Goal: Information Seeking & Learning: Check status

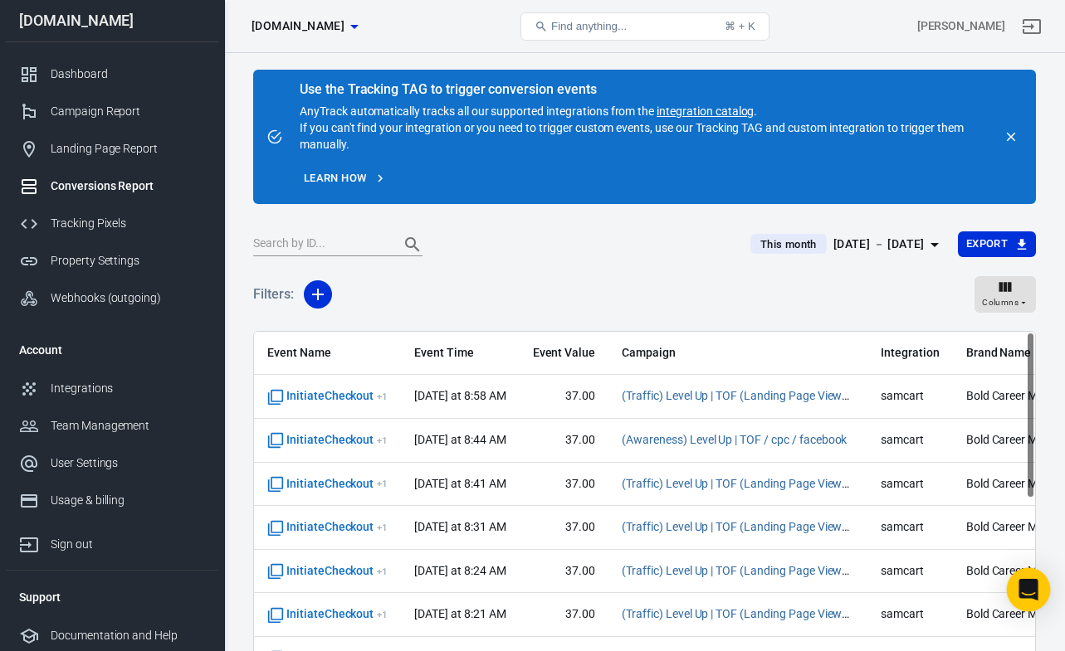
click at [1032, 585] on icon "Open Intercom Messenger" at bounding box center [1027, 590] width 19 height 22
click at [1029, 596] on icon "Open Intercom Messenger" at bounding box center [1027, 590] width 19 height 22
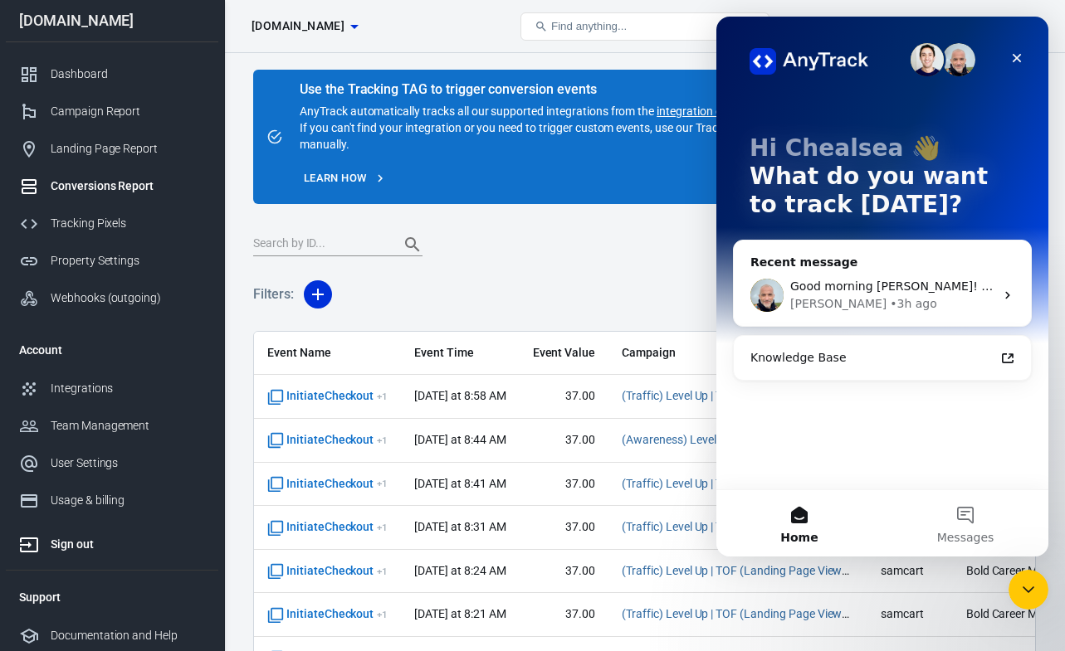
click at [71, 547] on div "Sign out" at bounding box center [128, 544] width 154 height 17
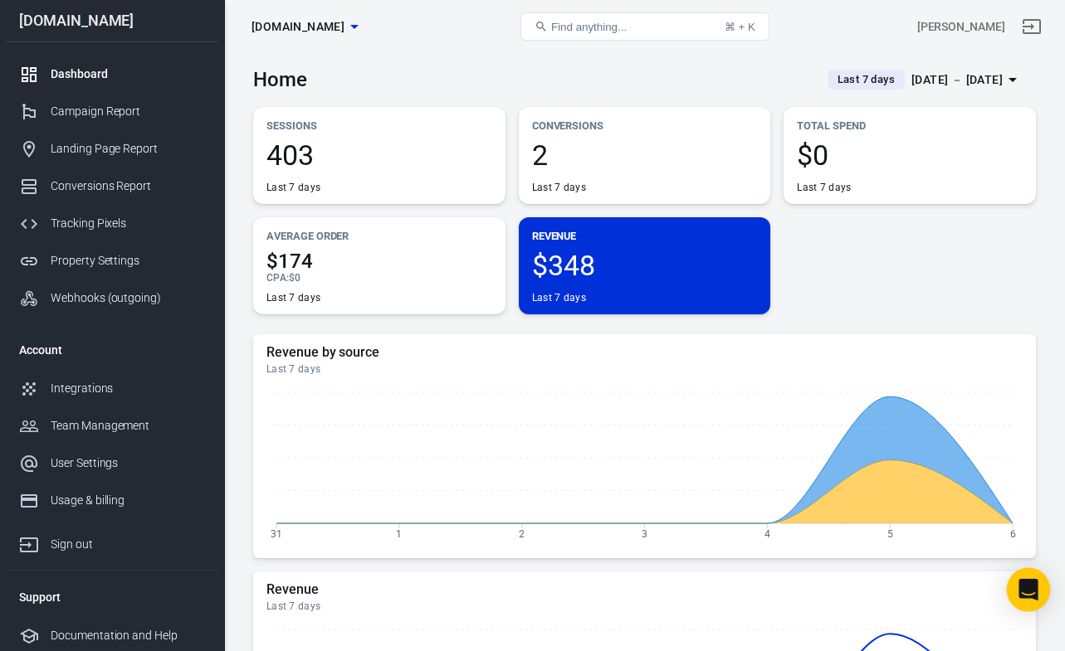
click at [1025, 590] on icon "Open Intercom Messenger" at bounding box center [1027, 590] width 19 height 22
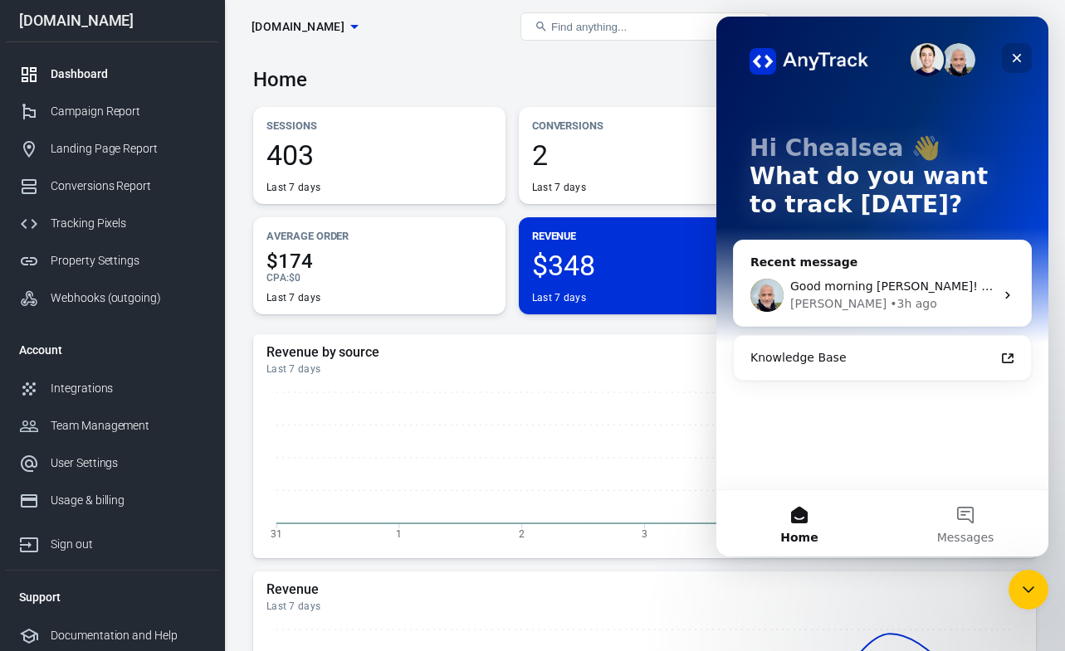
click at [1022, 67] on div "Close" at bounding box center [1017, 58] width 30 height 30
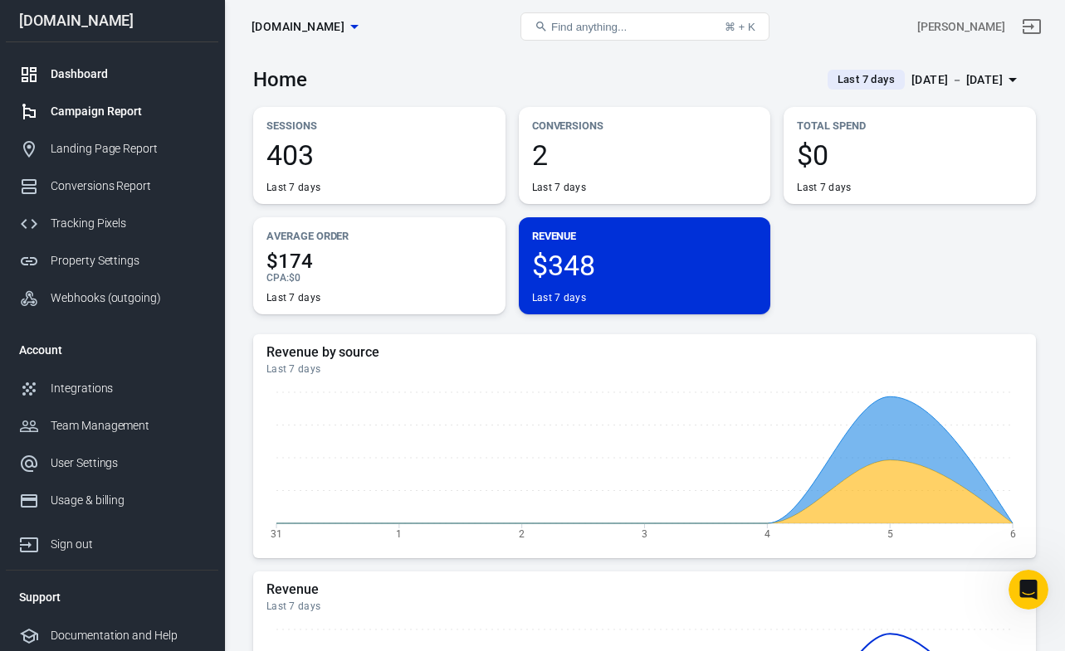
click at [72, 121] on link "Campaign Report" at bounding box center [112, 111] width 212 height 37
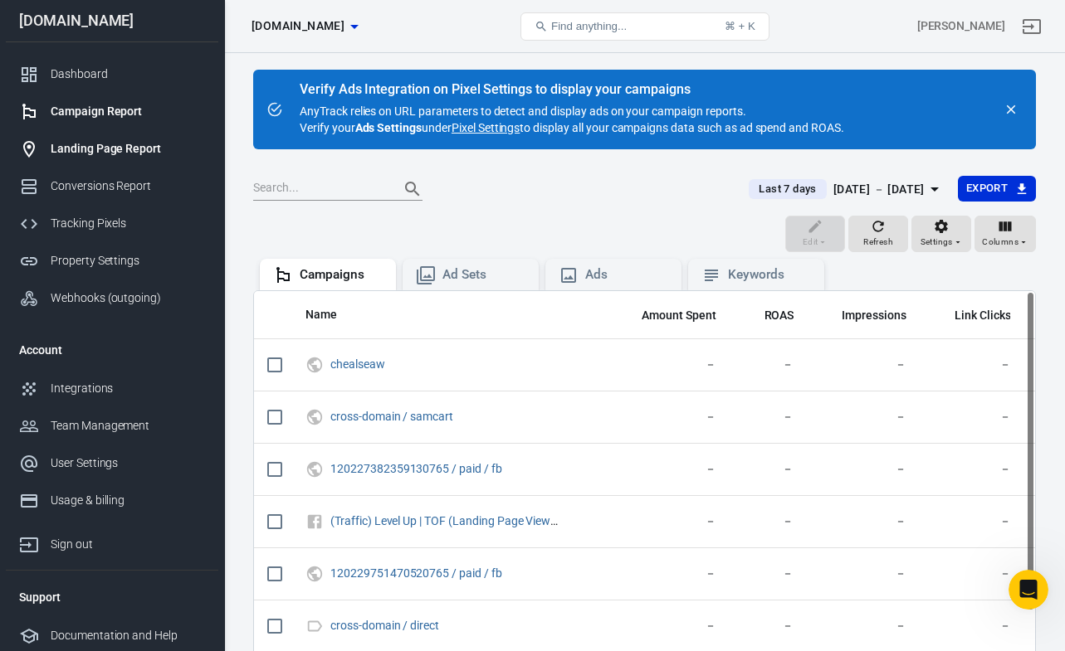
click at [92, 154] on div "Landing Page Report" at bounding box center [128, 148] width 154 height 17
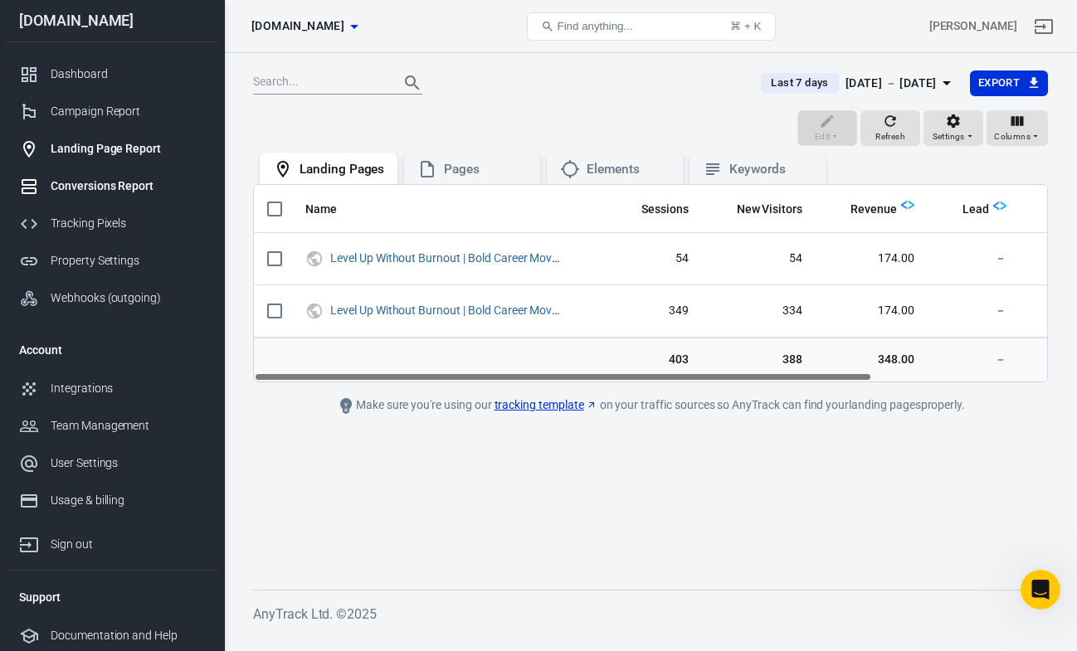
click at [68, 183] on div "Conversions Report" at bounding box center [128, 186] width 154 height 17
